Goal: Check status: Check status

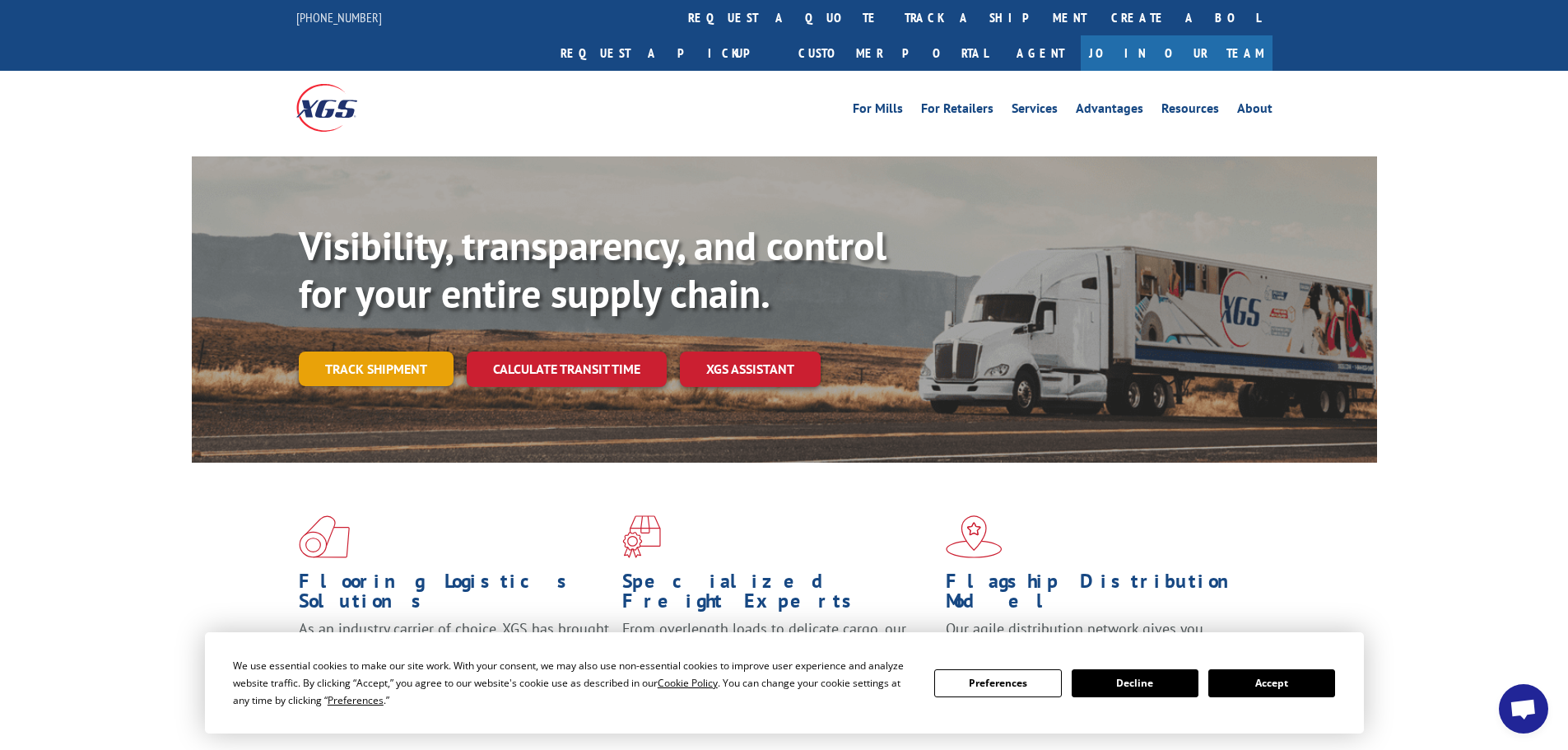
click at [429, 352] on link "Track shipment" at bounding box center [376, 369] width 155 height 34
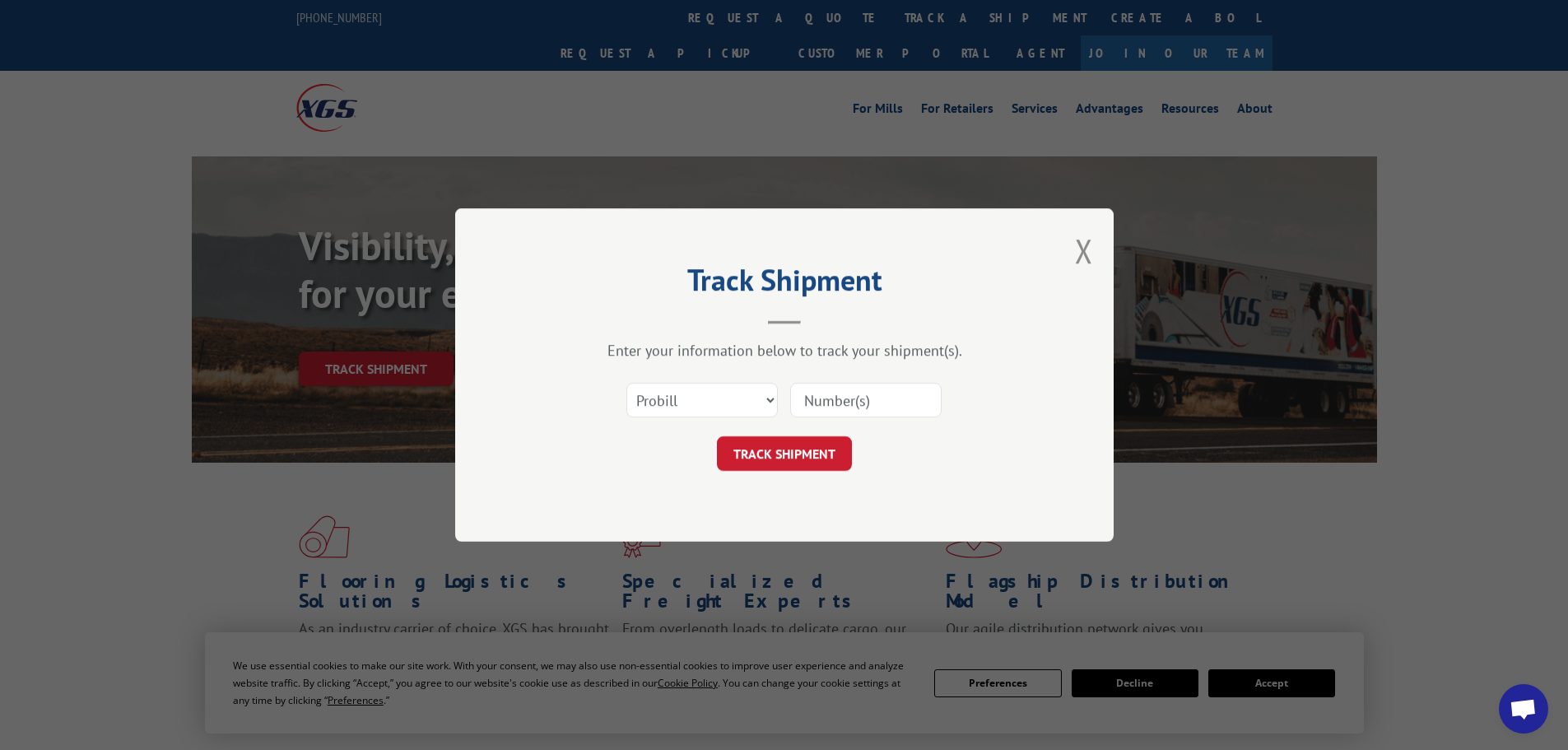
click at [837, 388] on input at bounding box center [866, 399] width 151 height 34
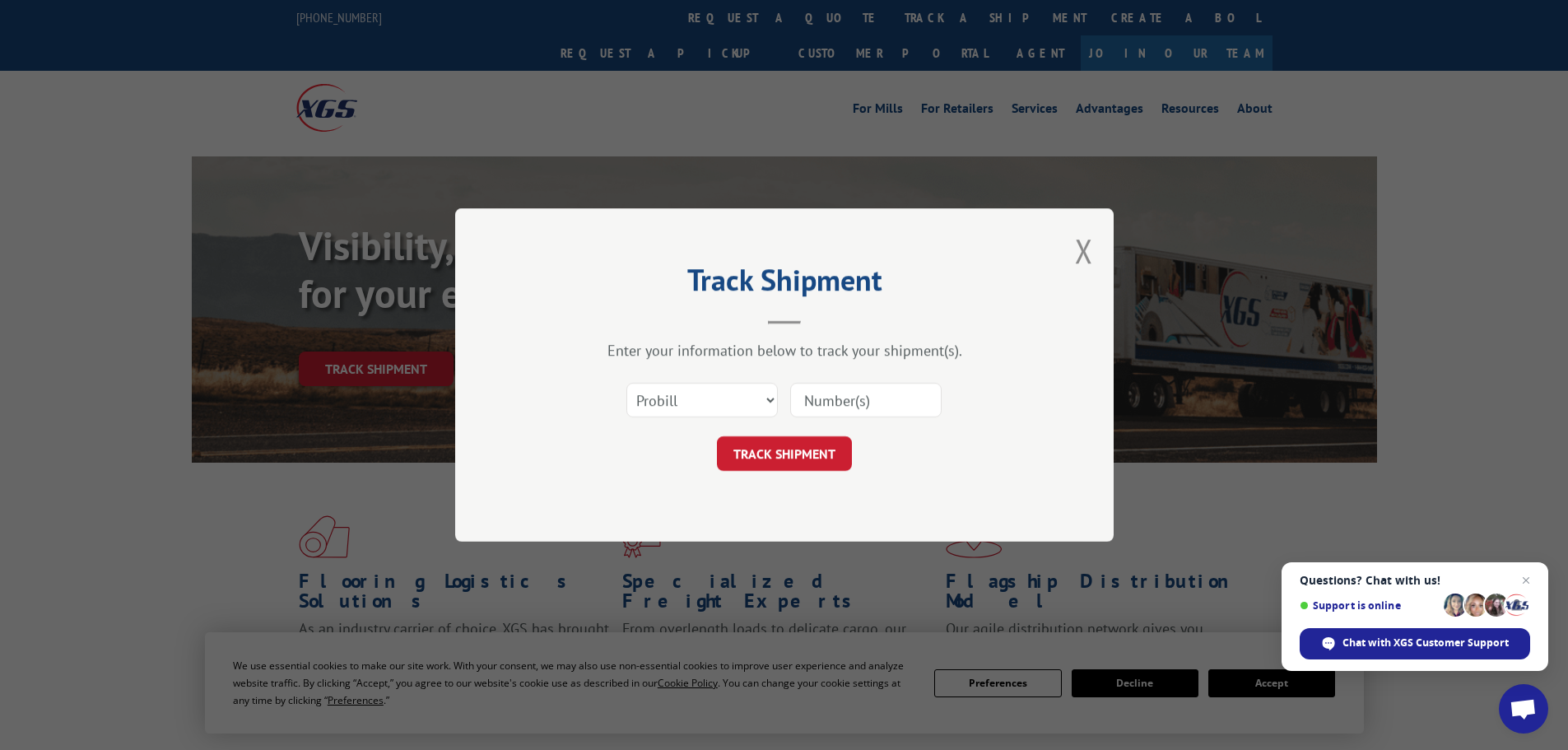
paste input "16571142"
type input "16571142"
click button "TRACK SHIPMENT" at bounding box center [784, 453] width 135 height 34
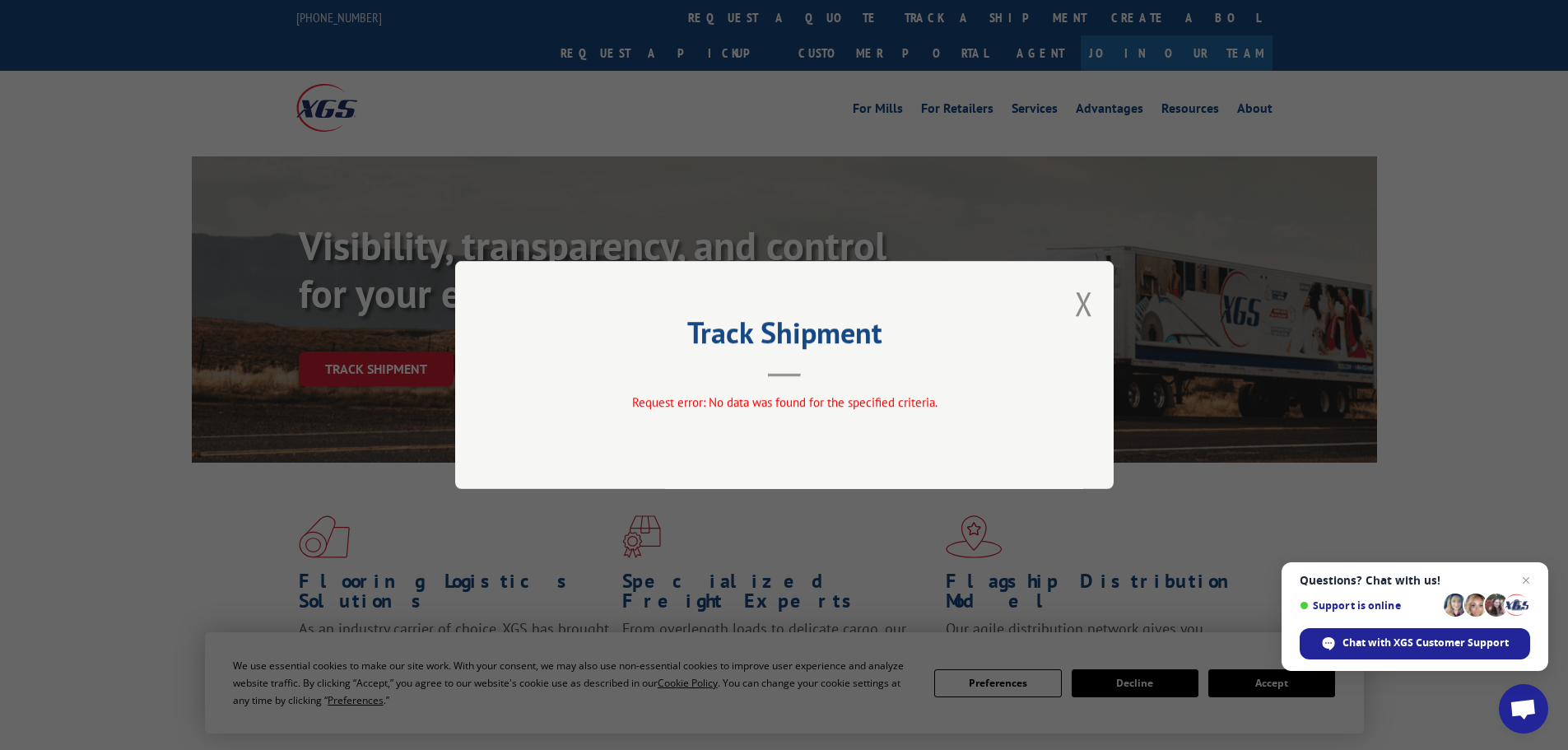
click at [1067, 282] on div "Track Shipment Request error: No data was found for the specified criteria." at bounding box center [784, 375] width 658 height 228
click at [1084, 298] on button "Close modal" at bounding box center [1084, 304] width 18 height 44
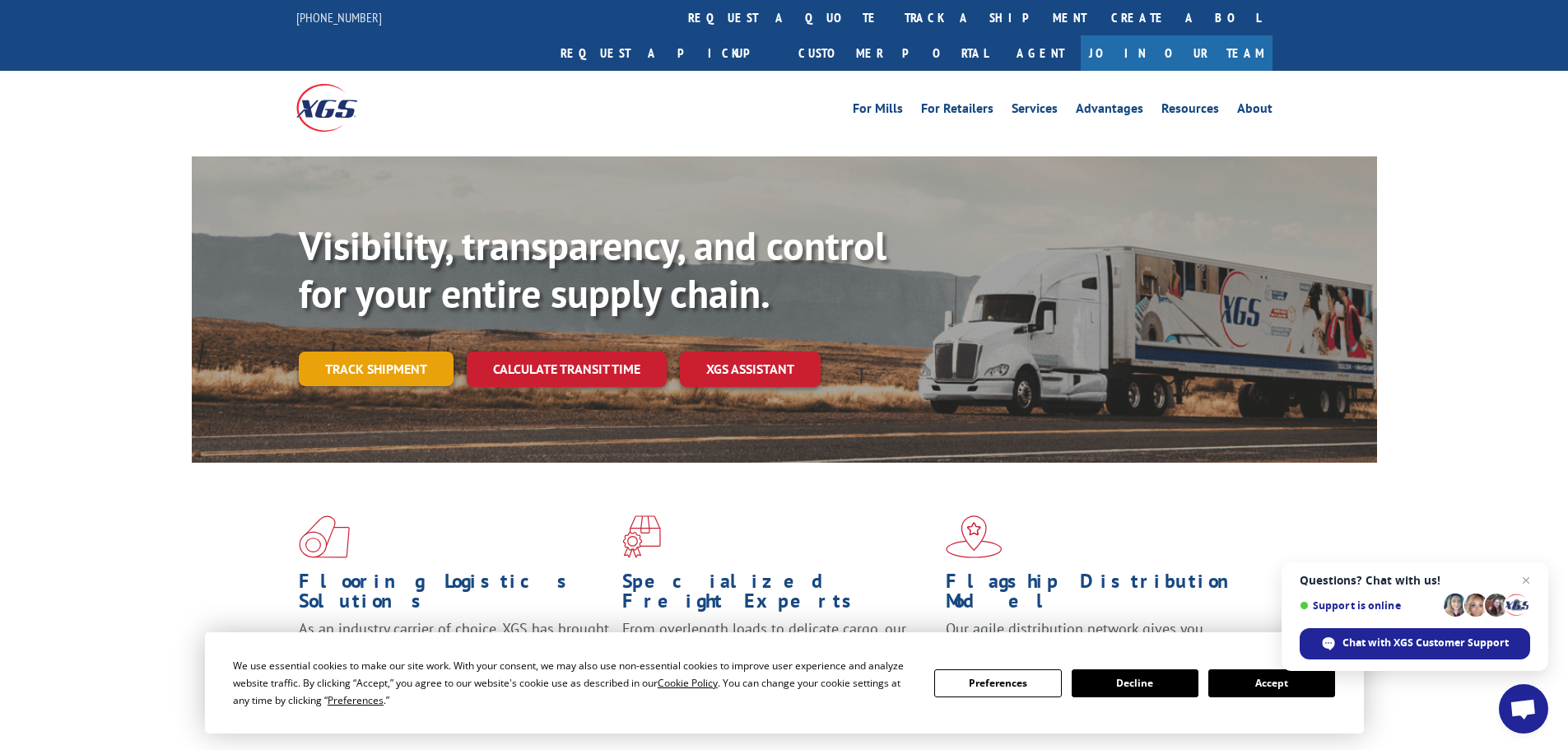
click at [393, 352] on link "Track shipment" at bounding box center [376, 369] width 155 height 34
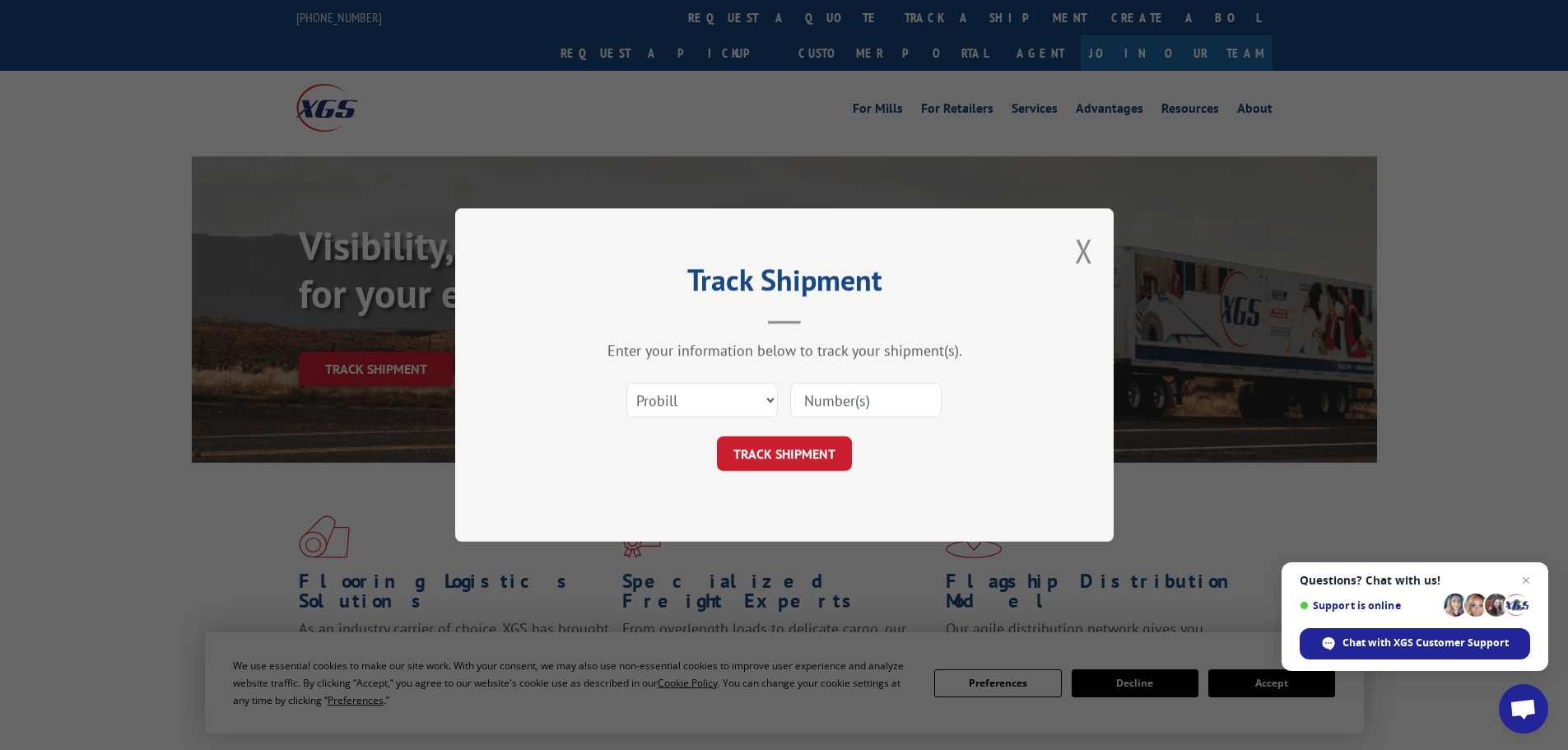
click at [854, 388] on input at bounding box center [866, 399] width 151 height 34
paste input "16571142"
type input "16571142"
click at [796, 461] on button "TRACK SHIPMENT" at bounding box center [784, 453] width 135 height 34
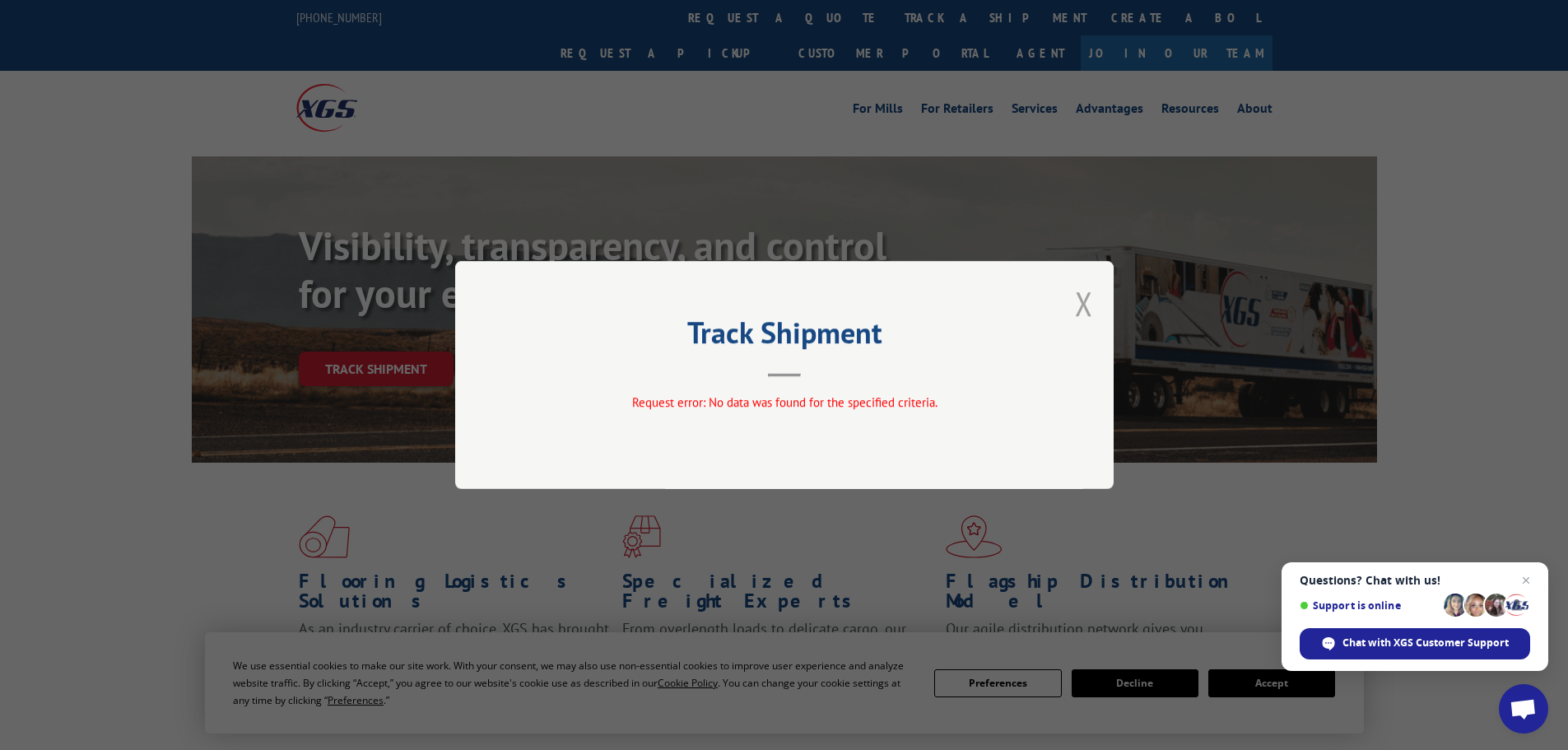
click at [1088, 290] on button "Close modal" at bounding box center [1084, 304] width 18 height 44
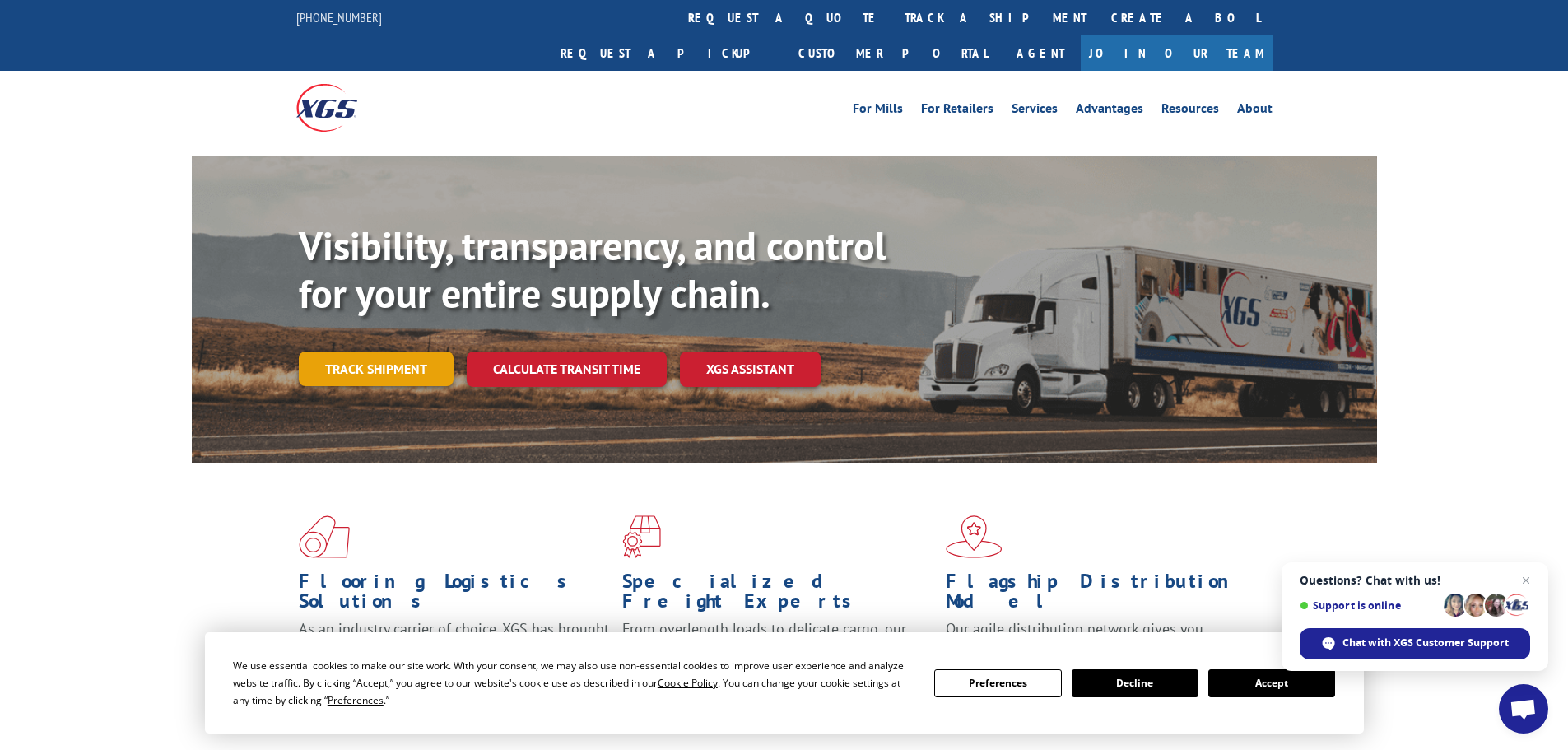
click at [358, 352] on link "Track shipment" at bounding box center [376, 369] width 155 height 34
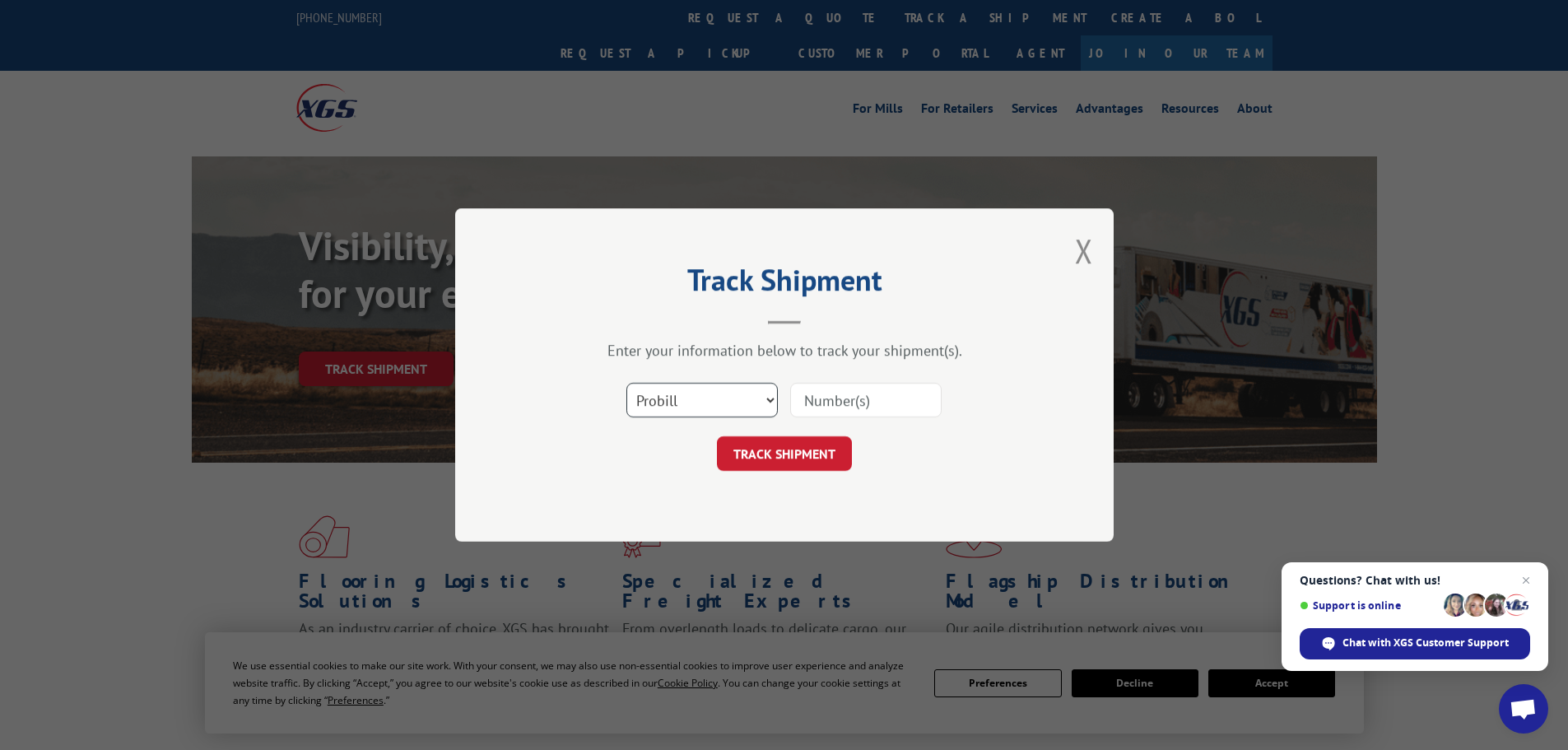
click at [669, 399] on select "Select category... Probill BOL PO" at bounding box center [701, 399] width 151 height 34
select select "po"
click at [626, 382] on select "Select category... Probill BOL PO" at bounding box center [701, 399] width 151 height 34
click at [854, 411] on input at bounding box center [866, 399] width 151 height 34
paste input "15546040"
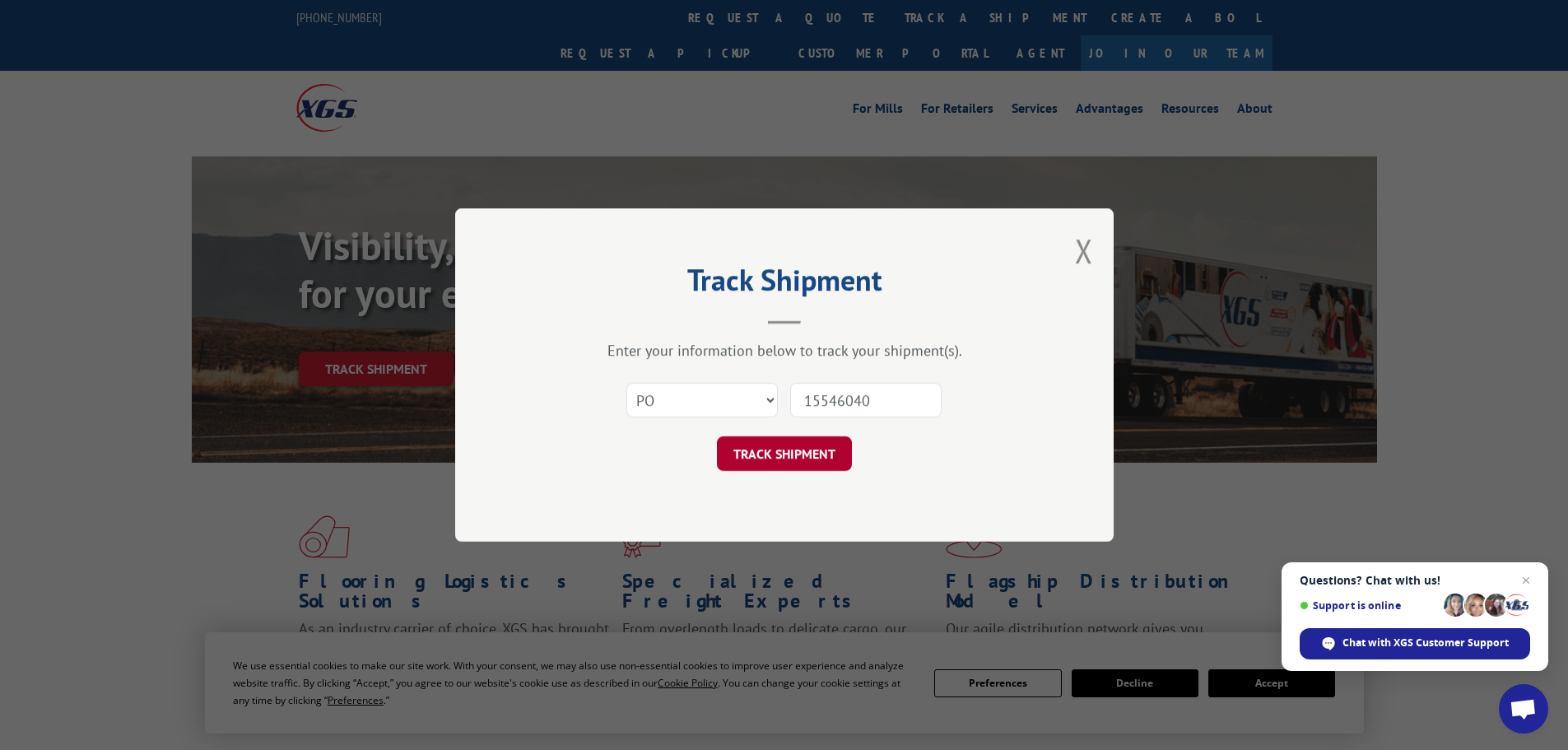
type input "15546040"
click at [790, 460] on button "TRACK SHIPMENT" at bounding box center [784, 453] width 135 height 34
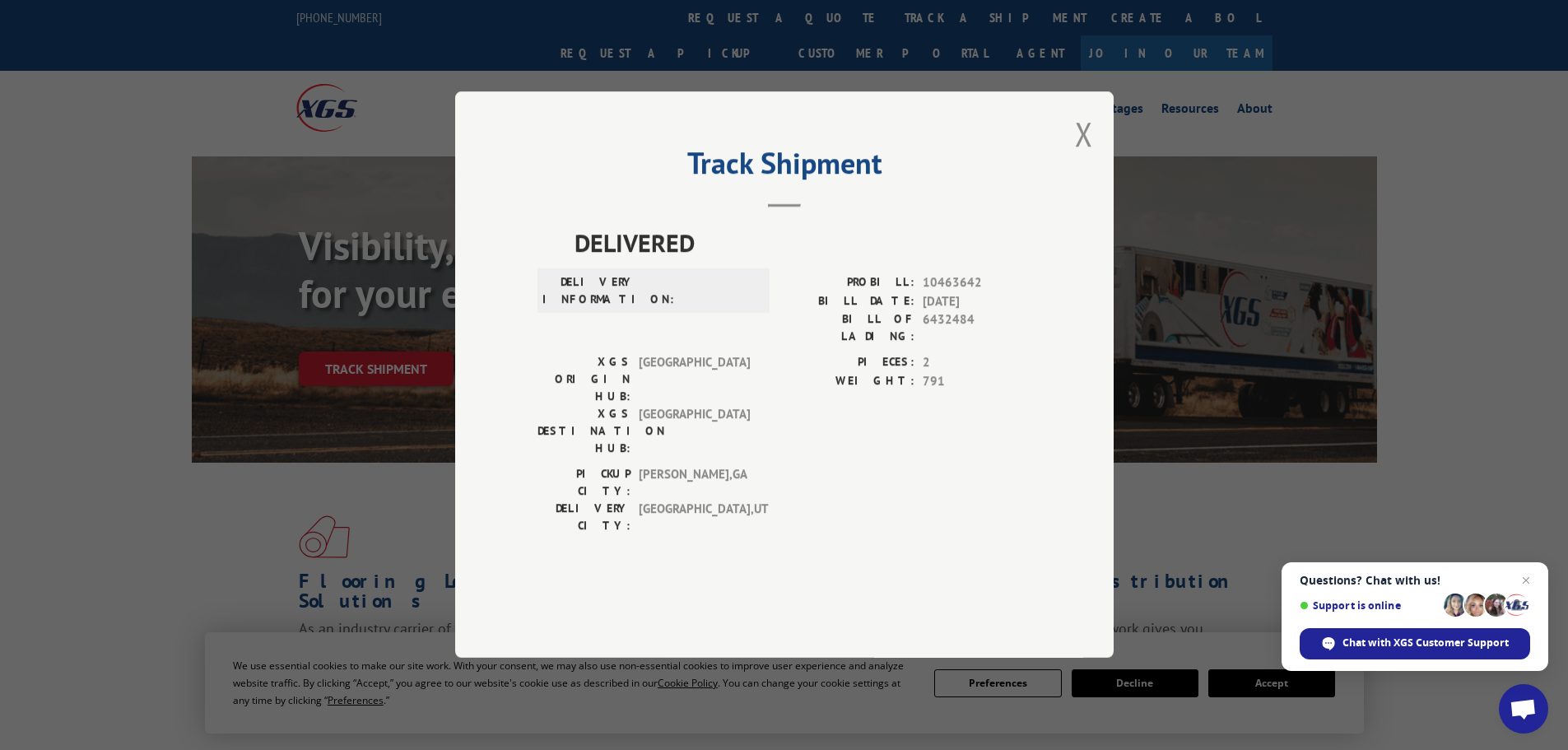
click at [1065, 175] on div "Track Shipment DELIVERED DELIVERY INFORMATION: PROBILL: 10463642 BILL DATE: [DA…" at bounding box center [784, 375] width 658 height 567
click at [1083, 156] on button "Close modal" at bounding box center [1084, 134] width 18 height 44
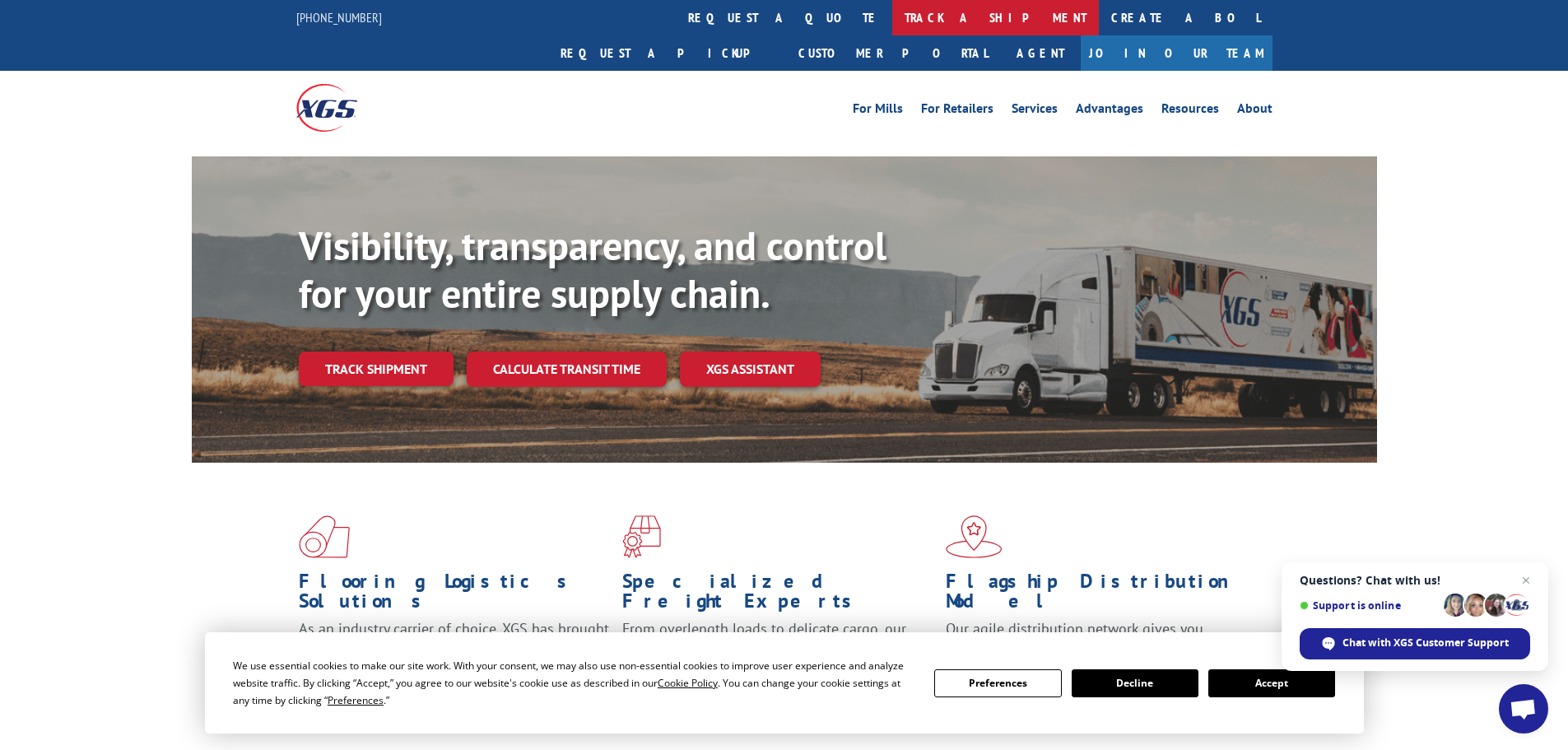
click at [892, 17] on link "track a shipment" at bounding box center [996, 17] width 206 height 35
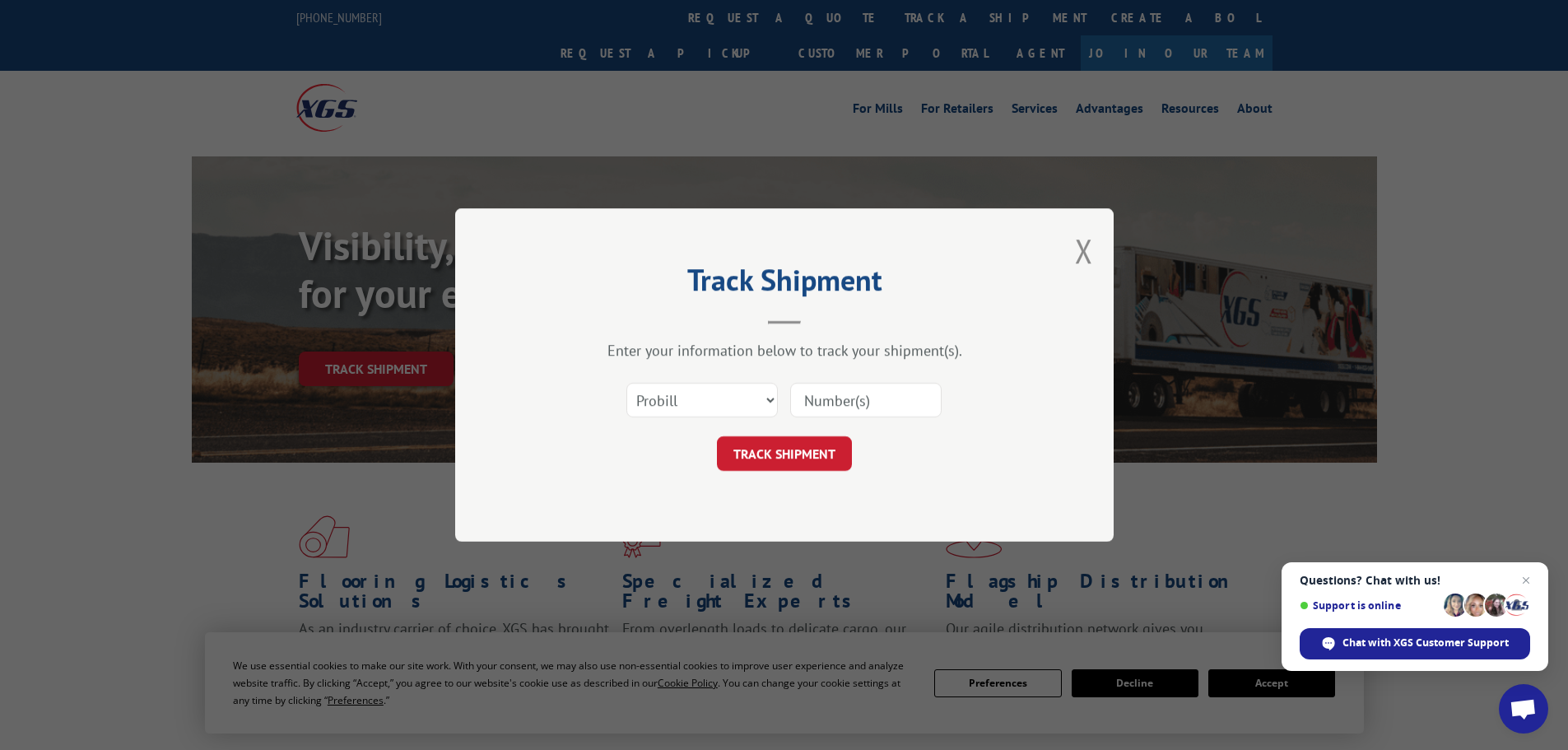
click at [883, 418] on input at bounding box center [866, 399] width 151 height 34
type input "16571142"
click at [820, 440] on button "TRACK SHIPMENT" at bounding box center [784, 453] width 135 height 34
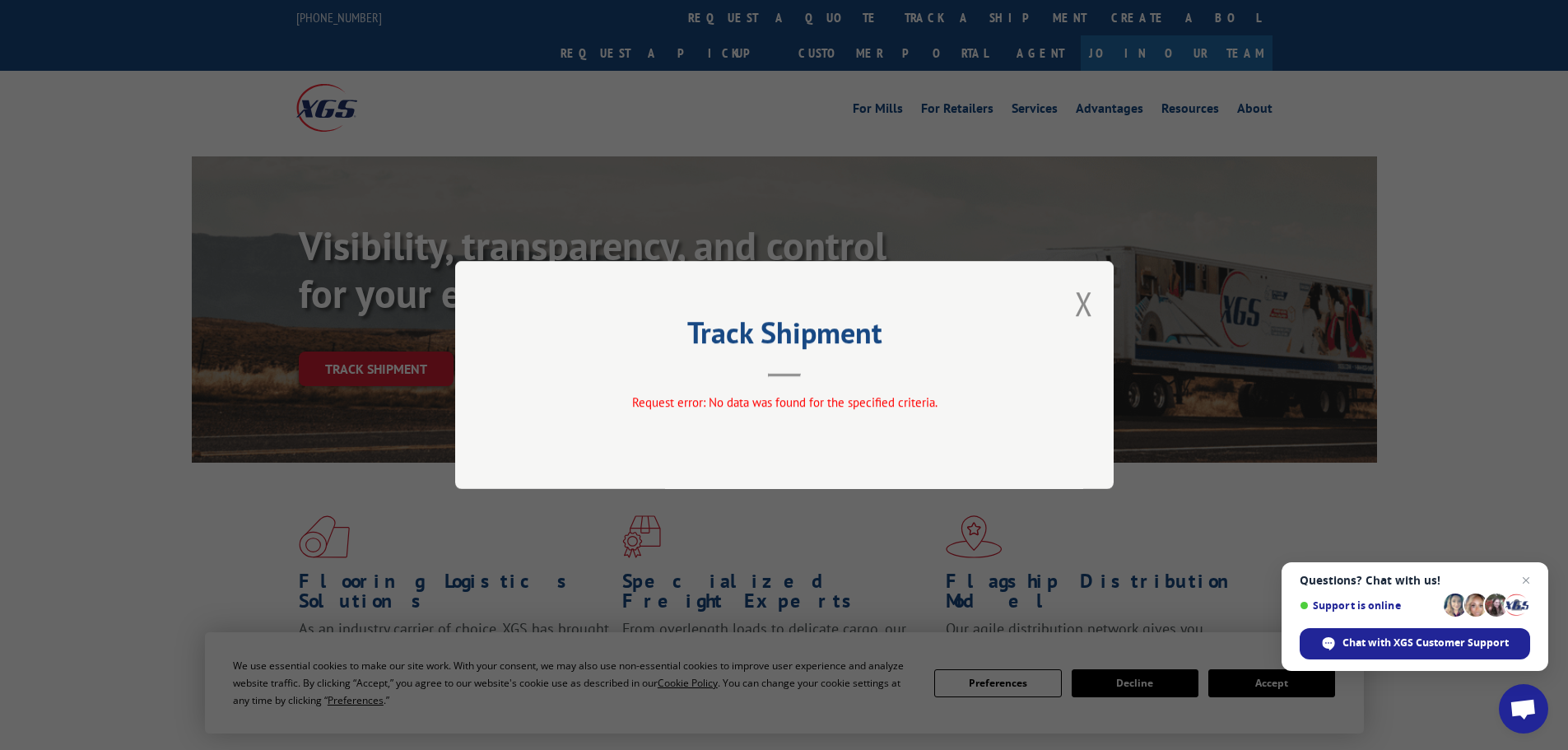
click at [1095, 300] on div "Track Shipment Request error: No data was found for the specified criteria." at bounding box center [784, 375] width 658 height 228
